Goal: Task Accomplishment & Management: Manage account settings

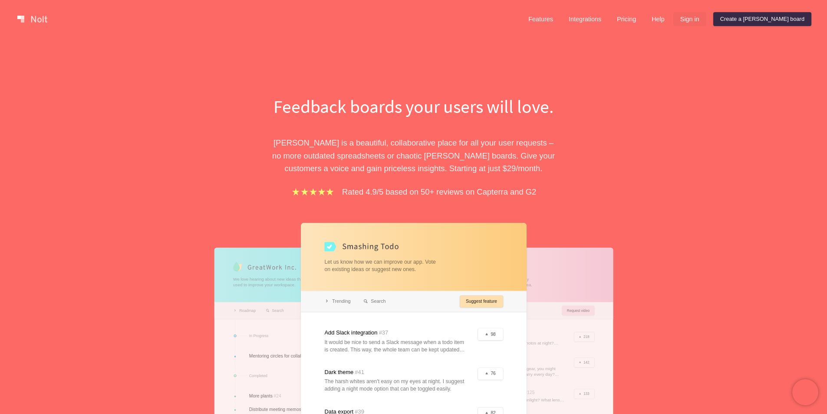
click at [707, 20] on link "Sign in" at bounding box center [690, 19] width 33 height 14
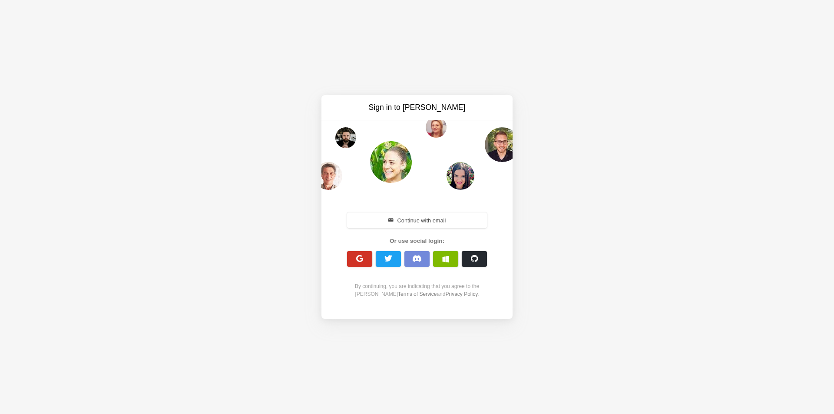
click at [367, 261] on button "button" at bounding box center [359, 259] width 25 height 16
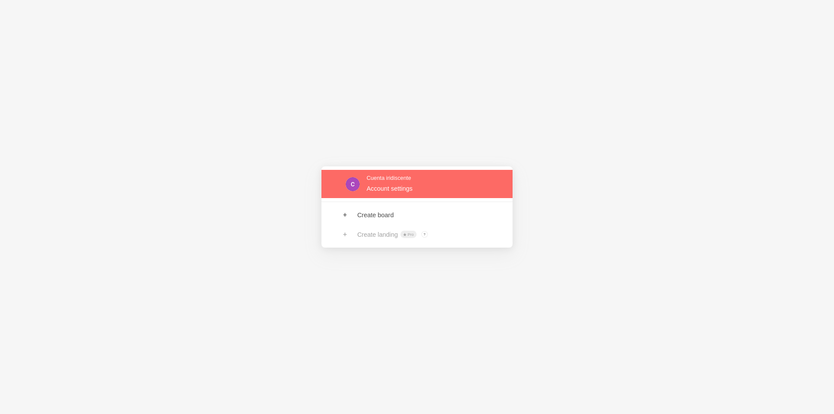
click at [346, 187] on link at bounding box center [416, 184] width 191 height 28
